Goal: Information Seeking & Learning: Learn about a topic

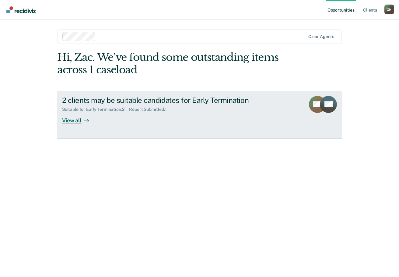
click at [95, 117] on div "View all" at bounding box center [79, 118] width 34 height 12
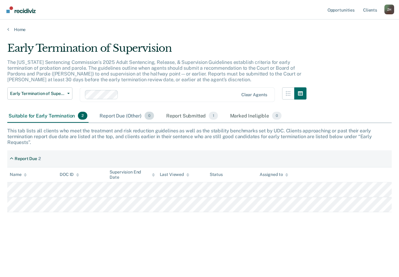
click at [112, 114] on div "Report Due (Other) 0" at bounding box center [126, 115] width 57 height 13
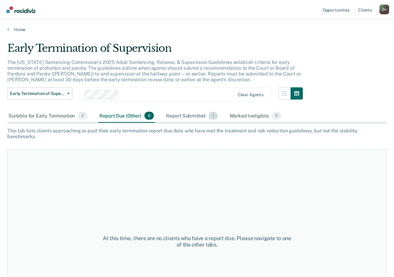
click at [169, 114] on div "Report Submitted 1" at bounding box center [192, 115] width 54 height 13
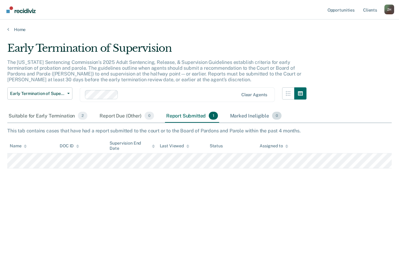
click at [244, 116] on div "Marked Ineligible 0" at bounding box center [256, 115] width 54 height 13
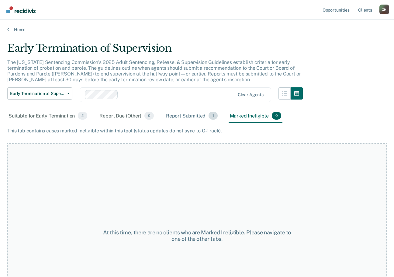
click at [177, 118] on div "Report Submitted 1" at bounding box center [192, 115] width 54 height 13
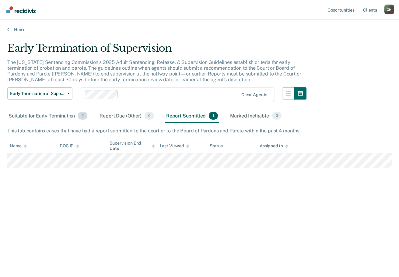
click at [52, 118] on div "Suitable for Early Termination 2" at bounding box center [47, 115] width 81 height 13
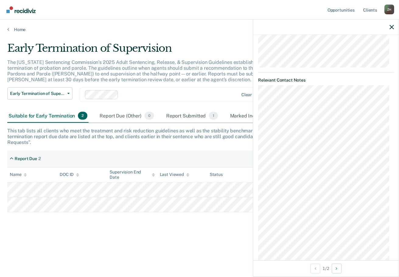
scroll to position [368, 0]
click at [54, 221] on div "Early Termination of Supervision The [US_STATE] Sentencing Commission’s 2025 Ad…" at bounding box center [199, 136] width 384 height 189
click at [57, 140] on div "This tab lists all clients who meet the treatment and risk reduction guidelines…" at bounding box center [199, 137] width 384 height 18
click at [389, 26] on div at bounding box center [325, 26] width 145 height 15
click at [180, 114] on div "Report Submitted 1" at bounding box center [192, 115] width 54 height 13
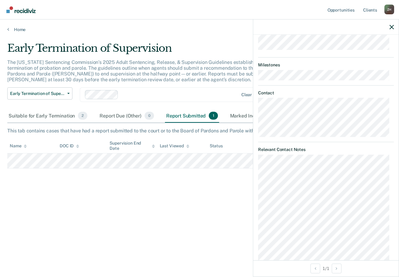
scroll to position [443, 0]
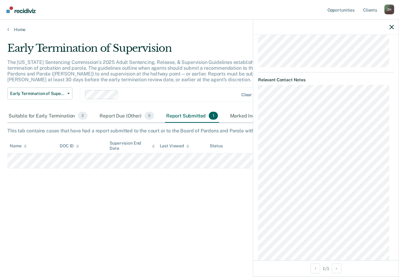
click at [116, 188] on div "Early Termination of Supervision The [US_STATE] Sentencing Commission’s 2025 Ad…" at bounding box center [199, 136] width 384 height 189
click at [390, 26] on icon "button" at bounding box center [392, 27] width 4 height 4
